Goal: Task Accomplishment & Management: Manage account settings

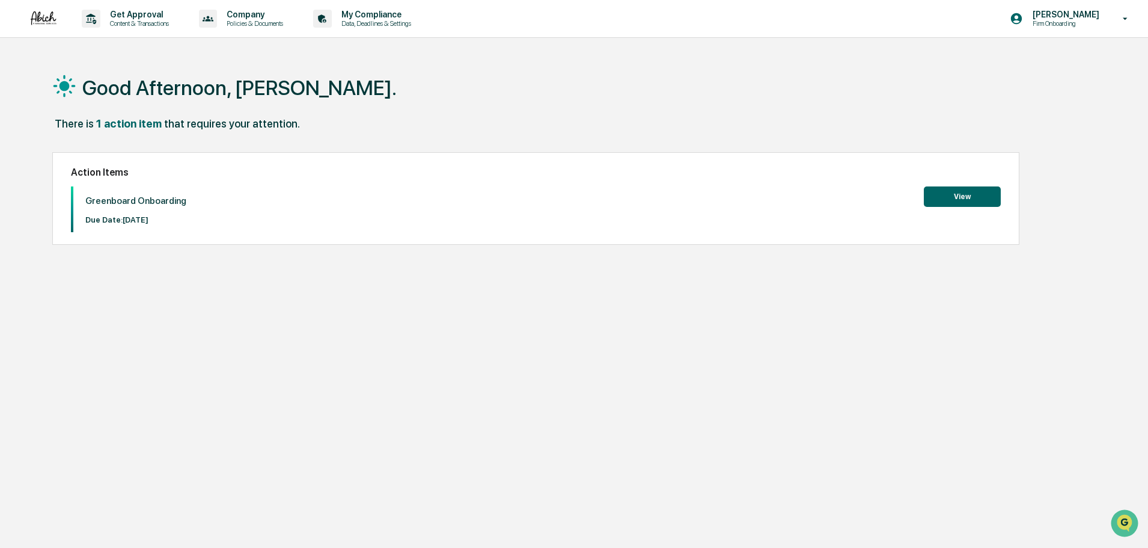
click at [972, 193] on button "View" at bounding box center [962, 196] width 77 height 20
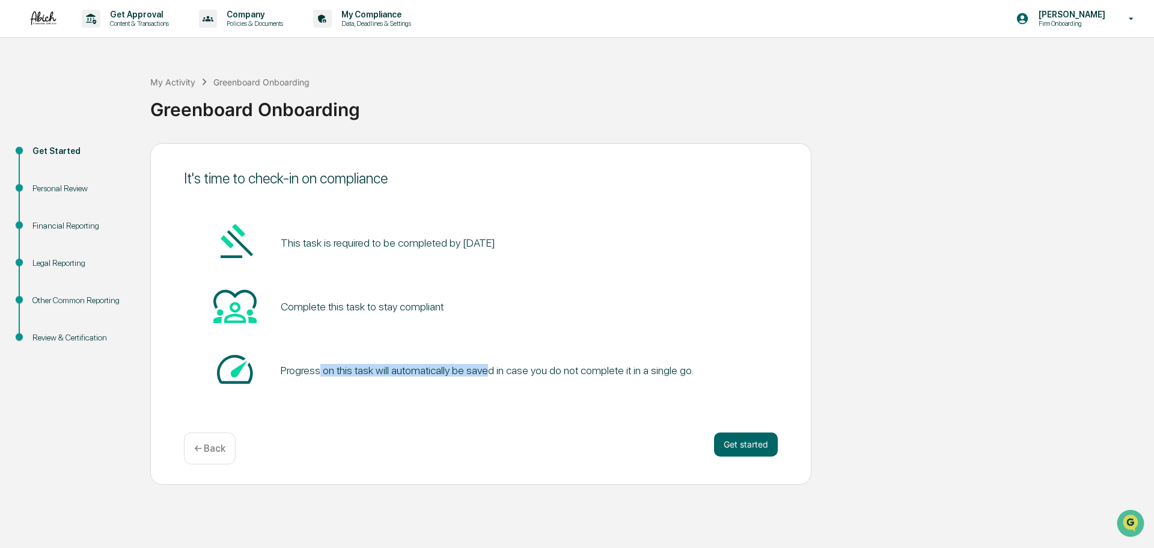
drag, startPoint x: 319, startPoint y: 371, endPoint x: 486, endPoint y: 373, distance: 167.8
click at [486, 373] on div "Progress on this task will automatically be saved in case you do not complete i…" at bounding box center [487, 370] width 413 height 13
click at [756, 444] on button "Get started" at bounding box center [746, 444] width 64 height 24
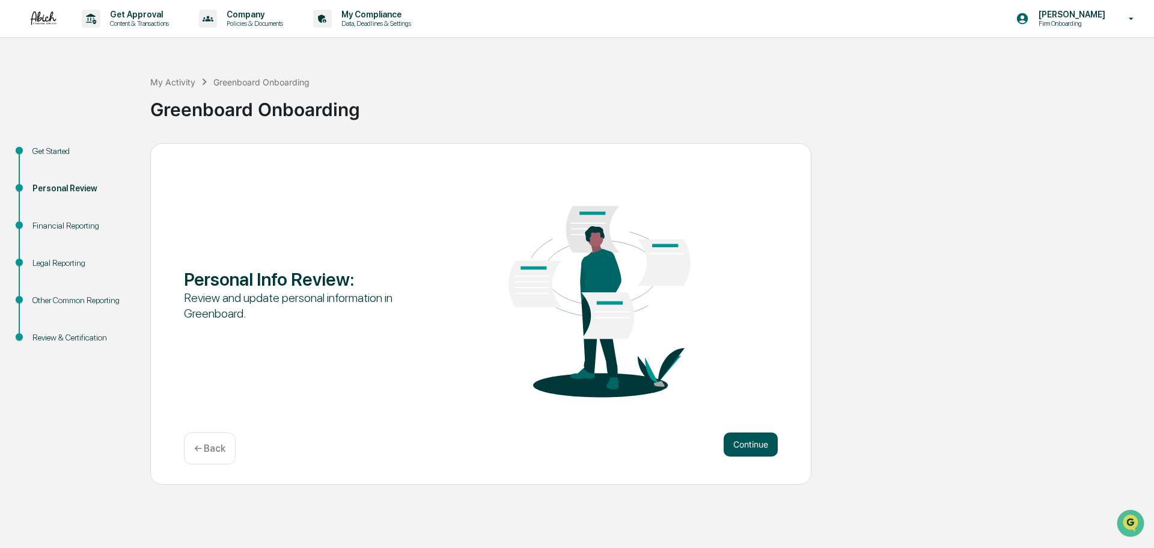
click at [747, 443] on button "Continue" at bounding box center [751, 444] width 54 height 24
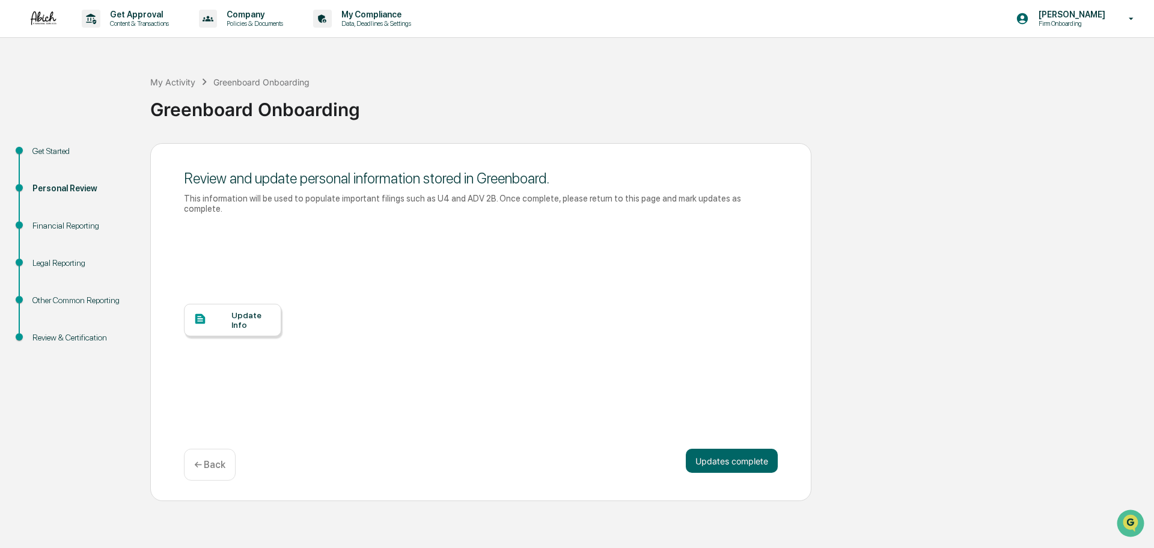
click at [254, 310] on div "Update Info" at bounding box center [251, 319] width 40 height 19
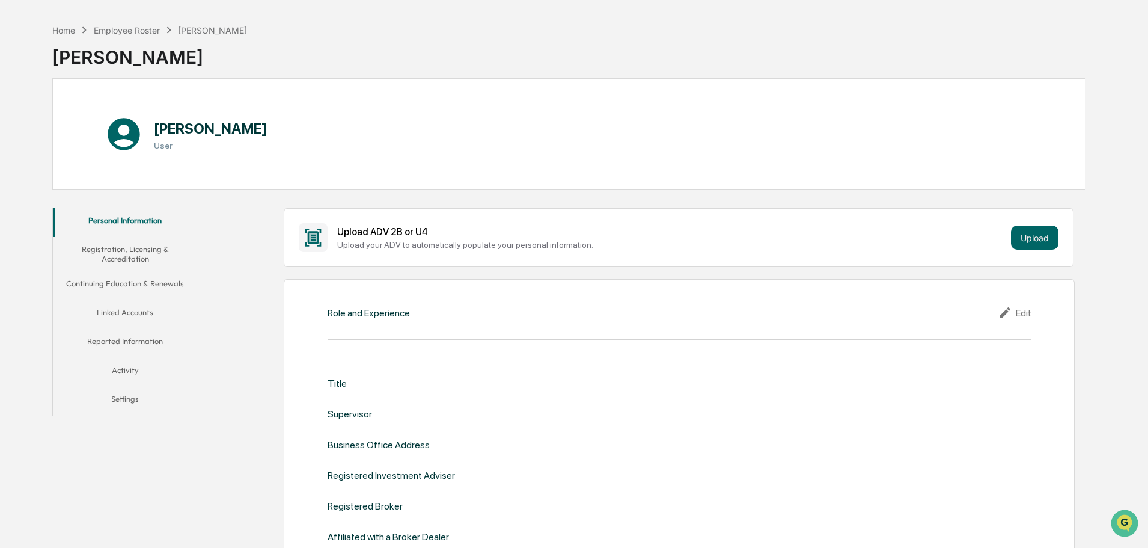
scroll to position [60, 0]
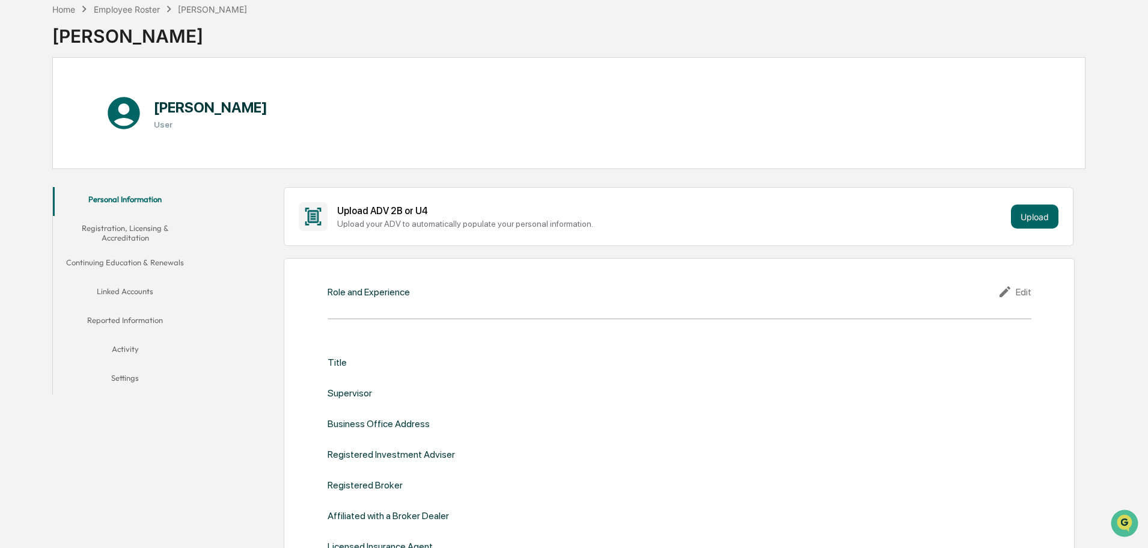
click at [498, 302] on div "Role and Experience Edit Title Supervisor Business Office Address Registered In…" at bounding box center [679, 428] width 791 height 340
click at [421, 293] on div "Role and Experience Edit" at bounding box center [680, 291] width 704 height 14
click at [1003, 293] on icon at bounding box center [1005, 291] width 11 height 11
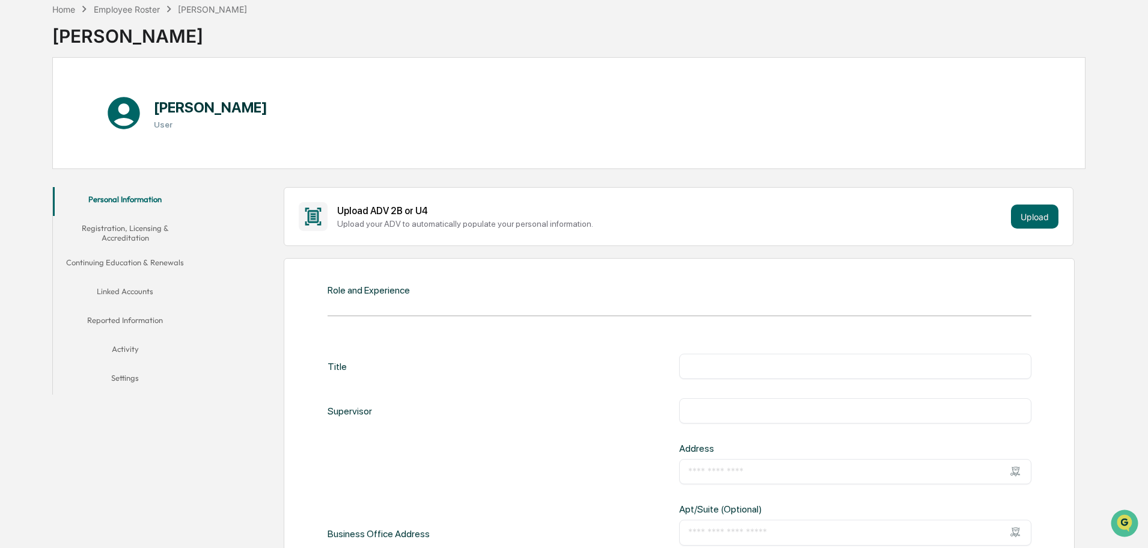
click at [714, 373] on div "​" at bounding box center [855, 366] width 352 height 25
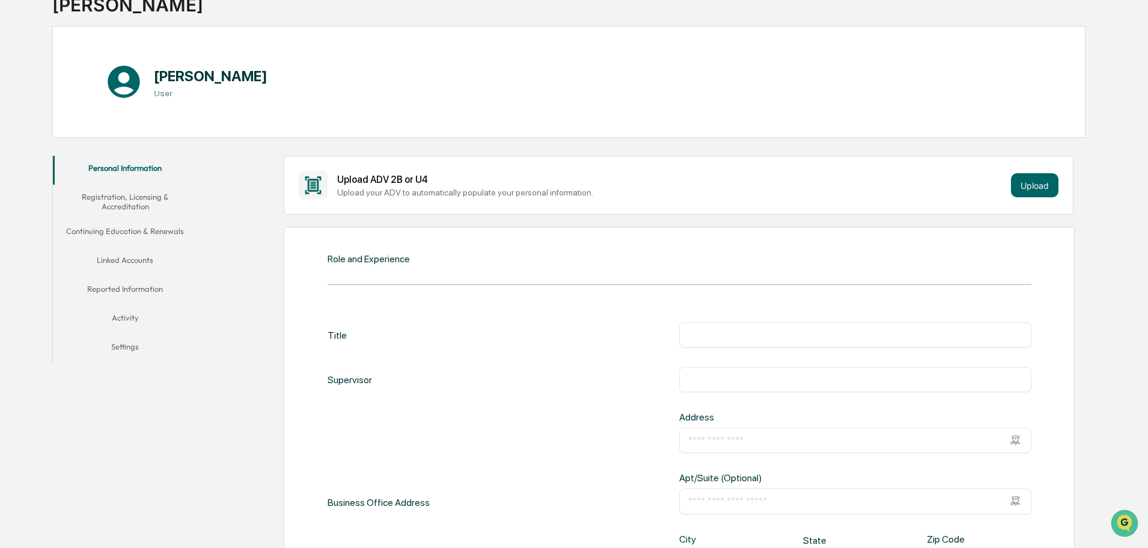
scroll to position [120, 0]
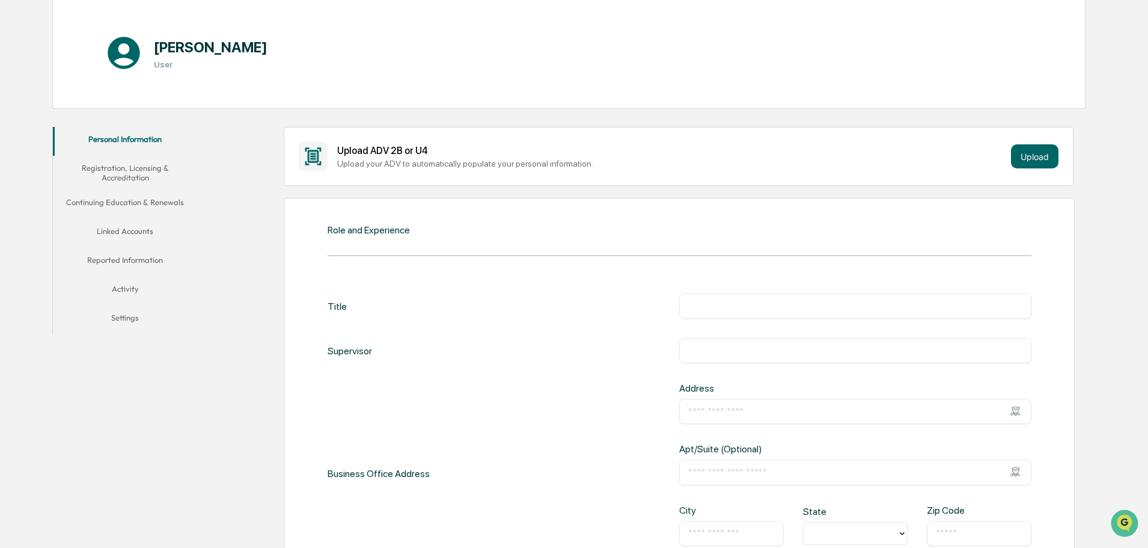
click at [715, 305] on input "text" at bounding box center [855, 306] width 334 height 12
type input "**********"
click at [112, 165] on button "Registration, Licensing & Accreditation" at bounding box center [125, 173] width 144 height 34
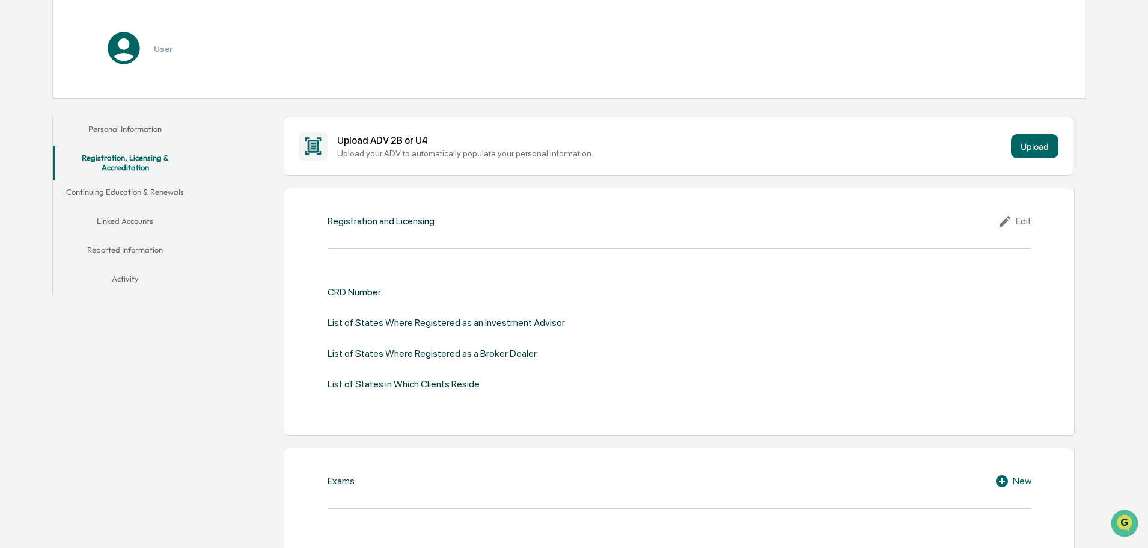
click at [126, 127] on button "Personal Information" at bounding box center [125, 131] width 144 height 29
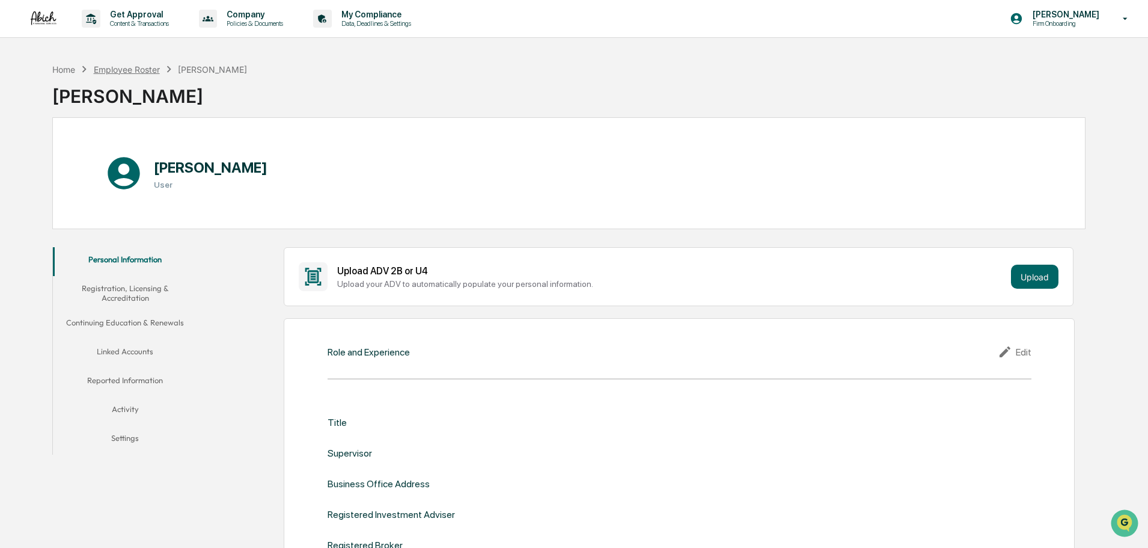
click at [141, 67] on div "Employee Roster" at bounding box center [127, 69] width 66 height 10
